Goal: Information Seeking & Learning: Understand process/instructions

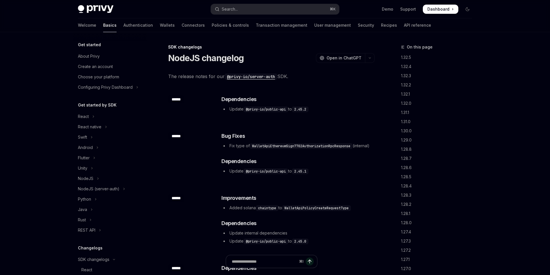
scroll to position [147, 0]
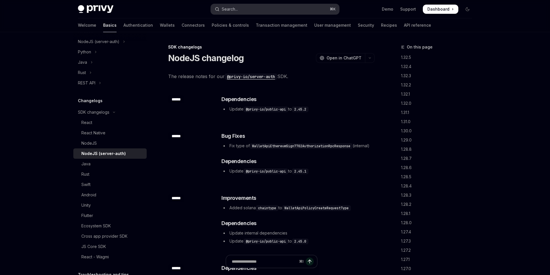
click at [253, 7] on button "Search... ⌘ K" at bounding box center [275, 9] width 128 height 10
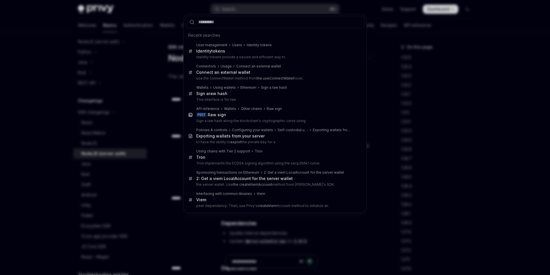
type input "*"
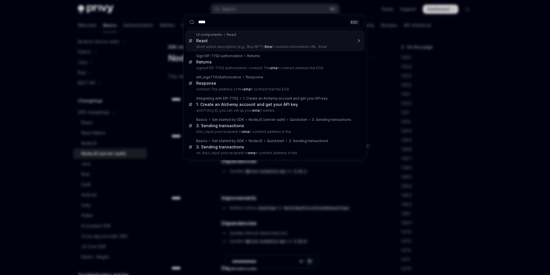
type input "*****"
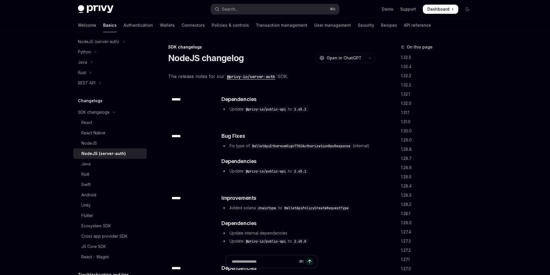
scroll to position [32, 0]
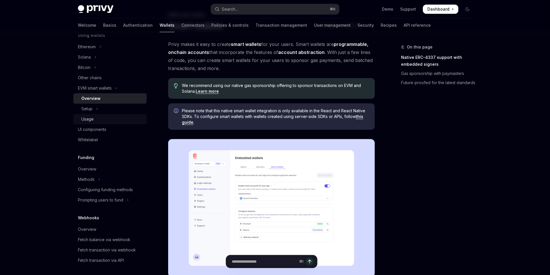
click at [93, 120] on div "Usage" at bounding box center [87, 119] width 12 height 7
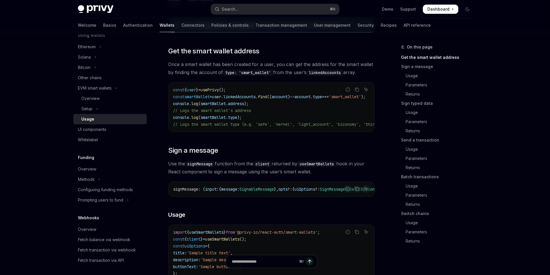
scroll to position [80, 0]
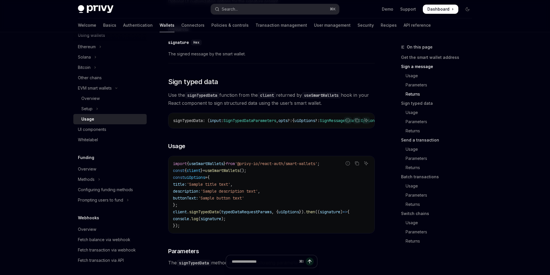
click at [415, 139] on link "Send a transaction" at bounding box center [439, 139] width 76 height 9
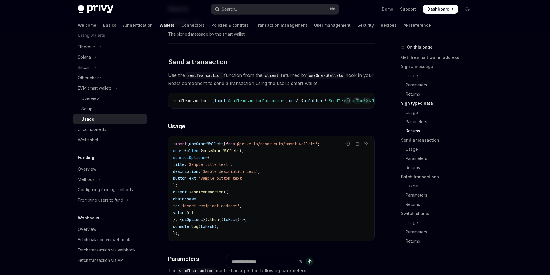
type textarea "*"
